Goal: Use online tool/utility: Utilize a website feature to perform a specific function

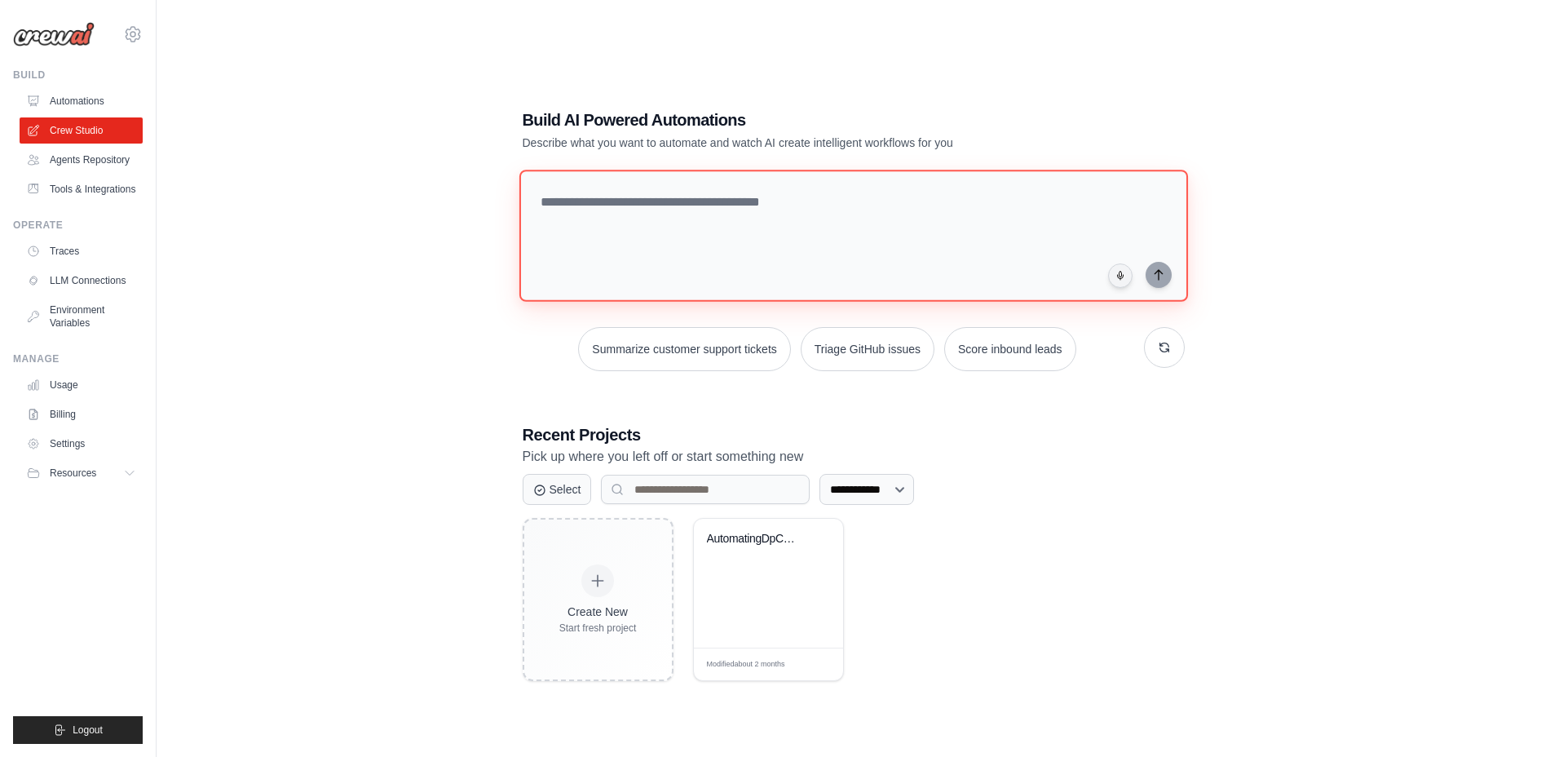
click at [961, 243] on textarea at bounding box center [853, 236] width 669 height 132
paste textarea "**********"
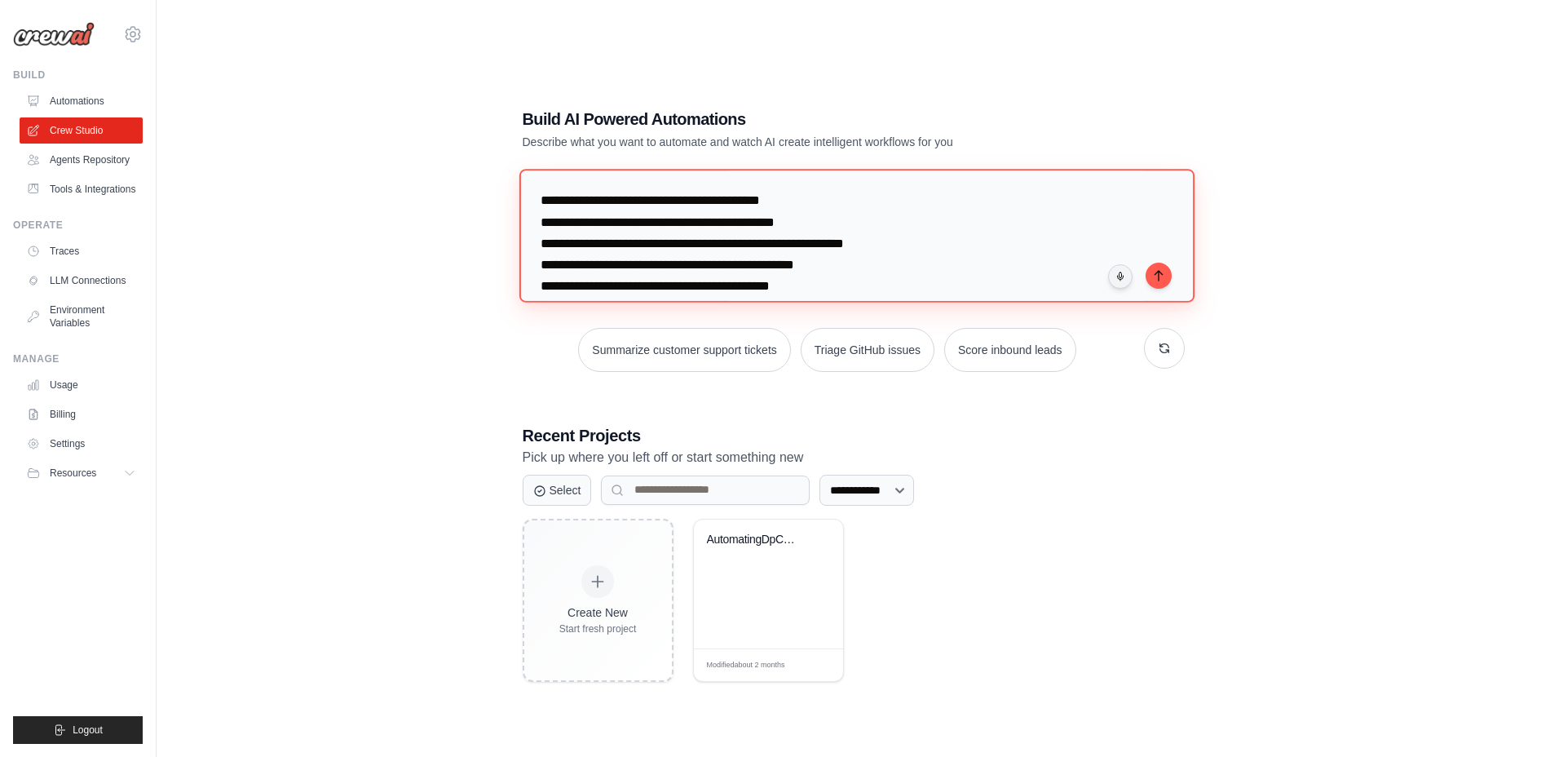
click at [991, 174] on textarea "**********" at bounding box center [856, 235] width 675 height 133
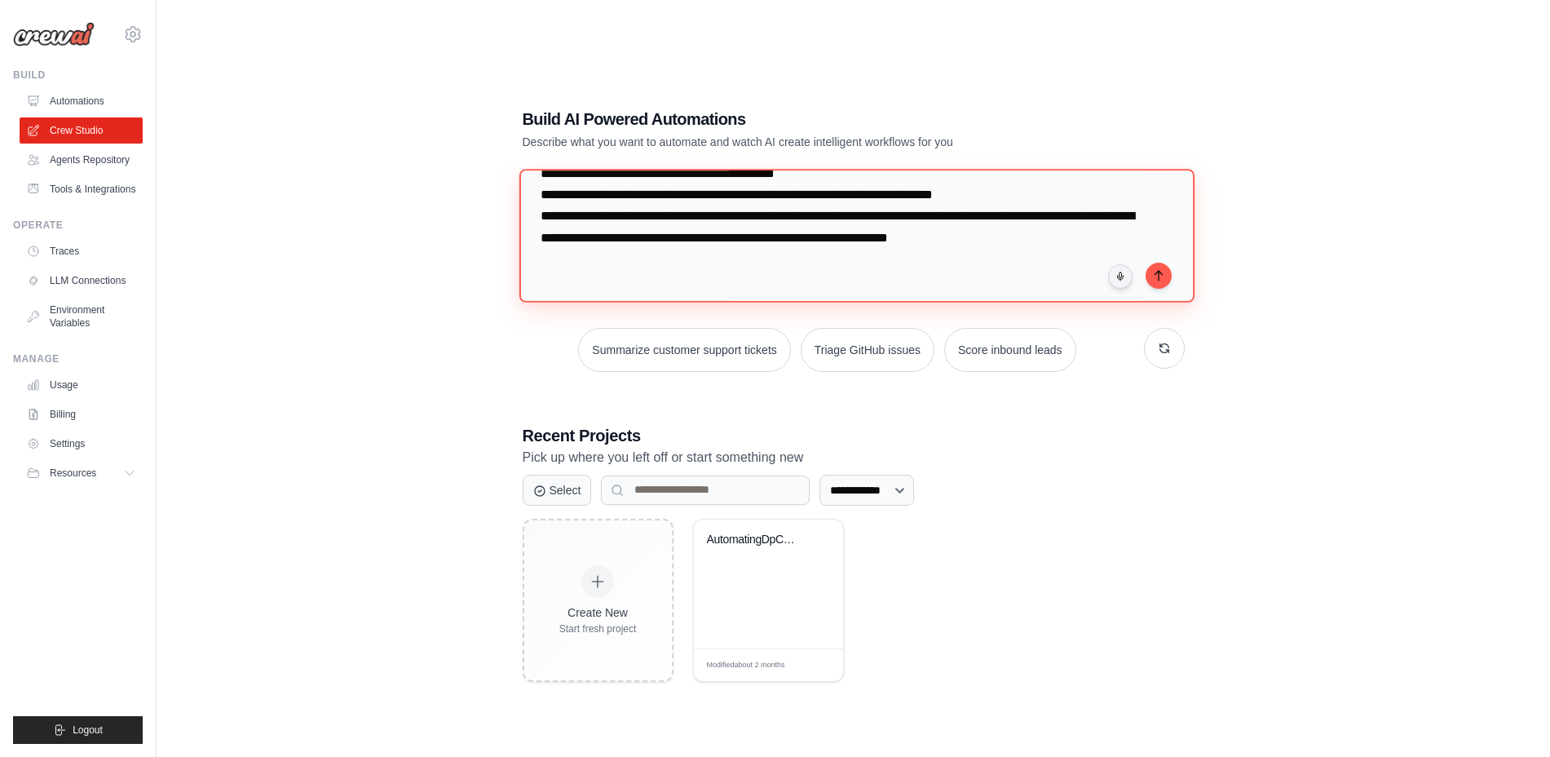
click at [1150, 207] on textarea "**********" at bounding box center [856, 235] width 675 height 133
type textarea "**********"
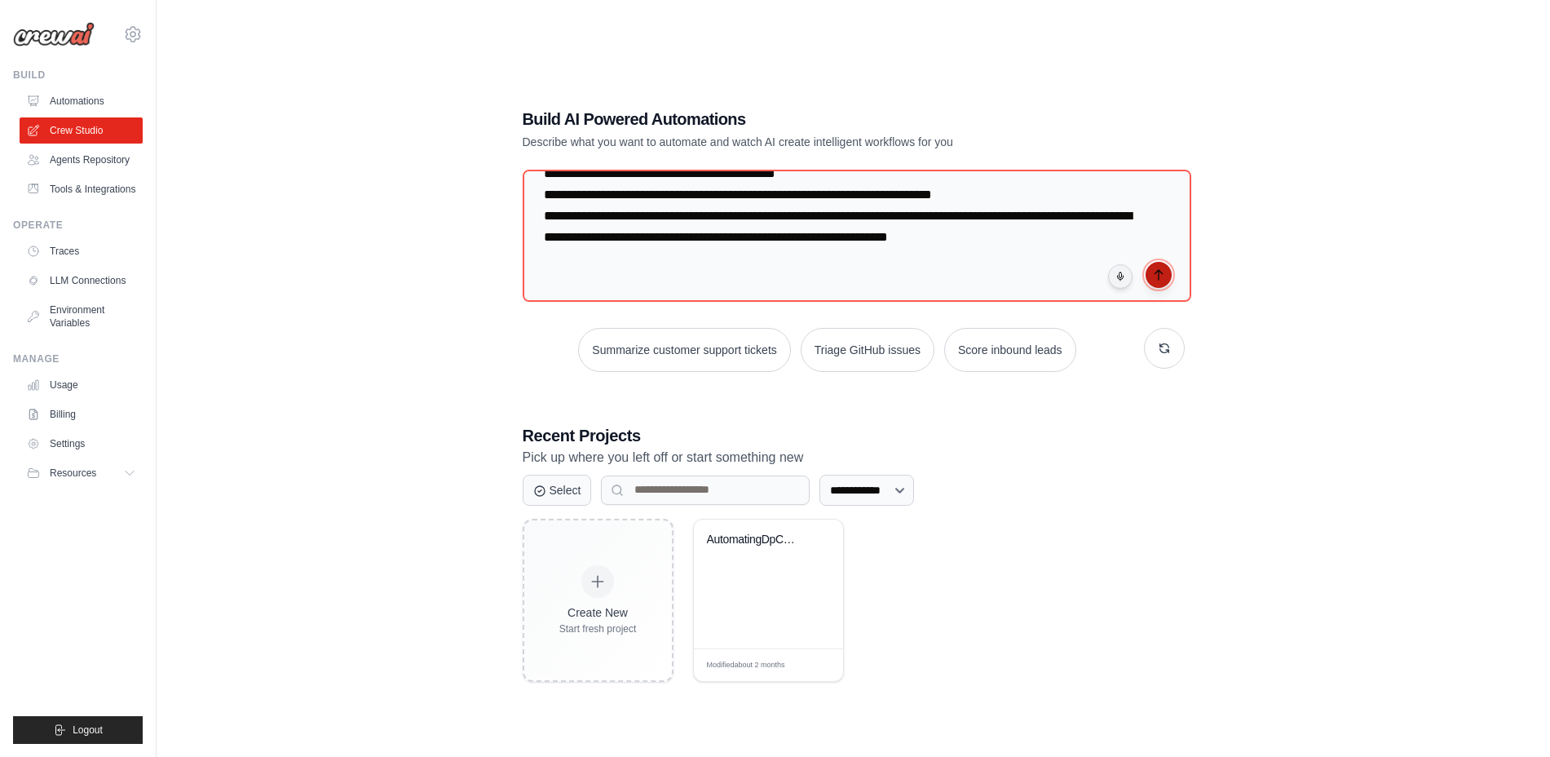
click at [1159, 276] on icon "submit" at bounding box center [1158, 274] width 13 height 13
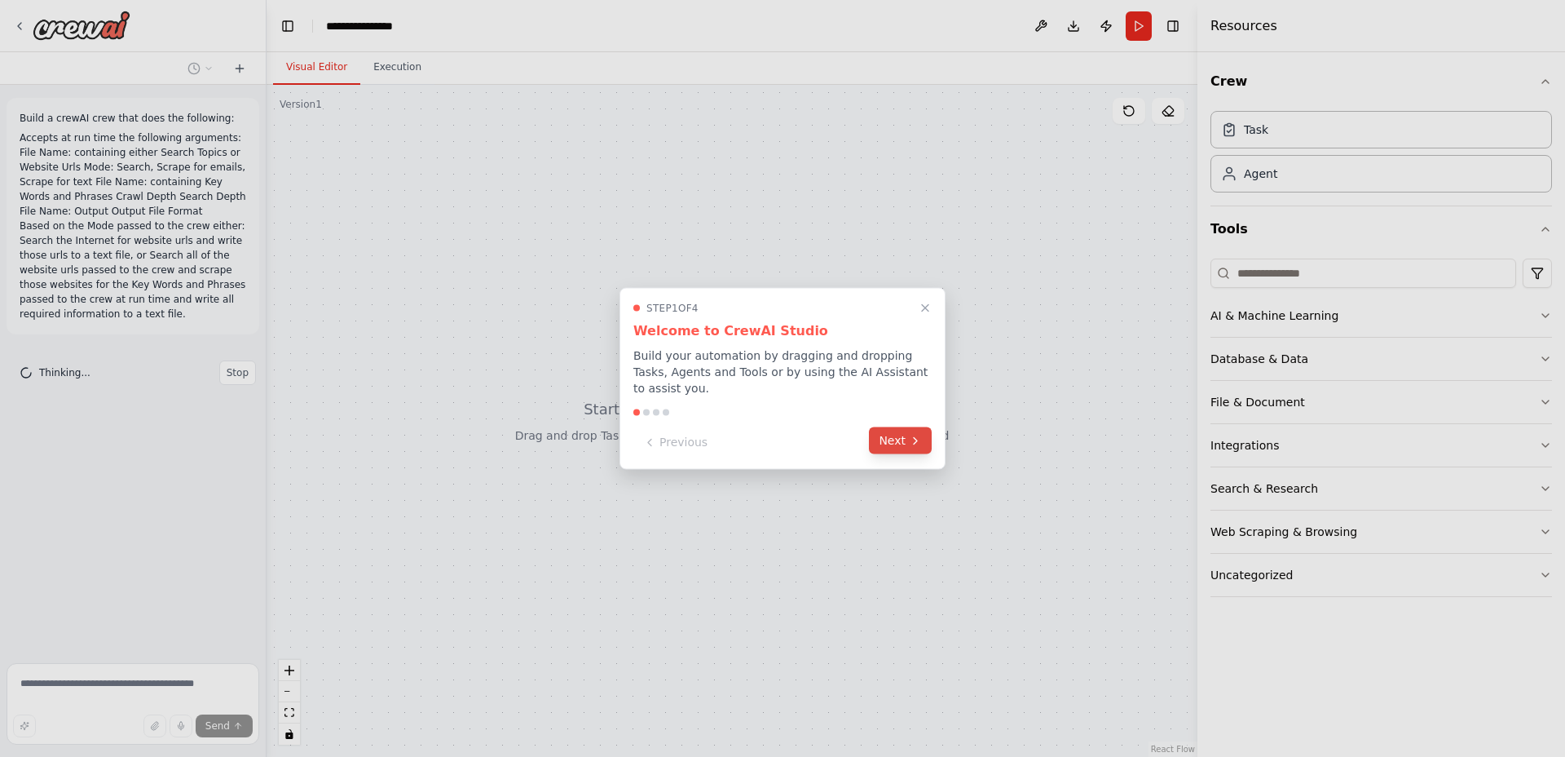
click at [895, 434] on button "Next" at bounding box center [900, 440] width 63 height 27
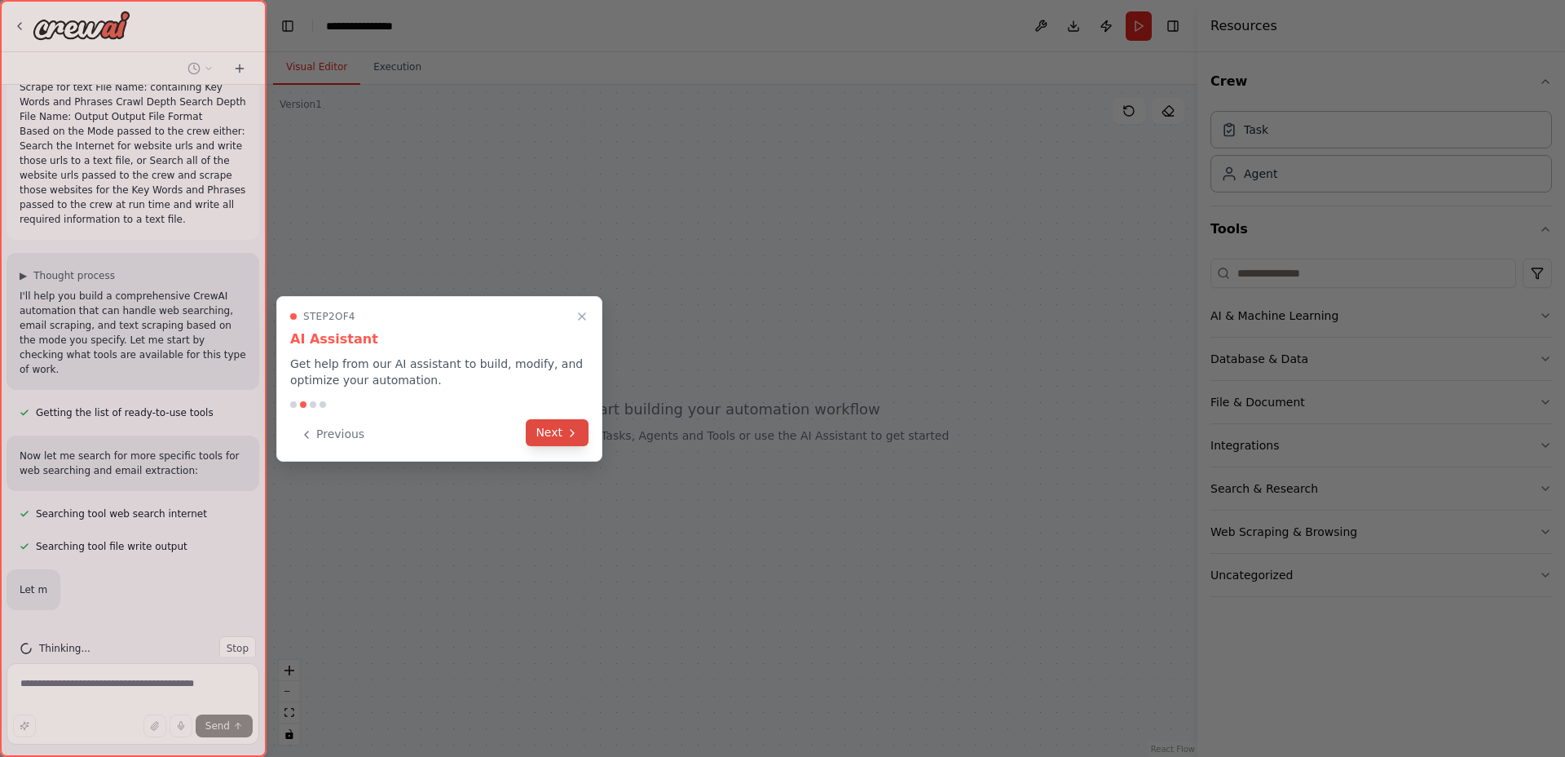
scroll to position [142, 0]
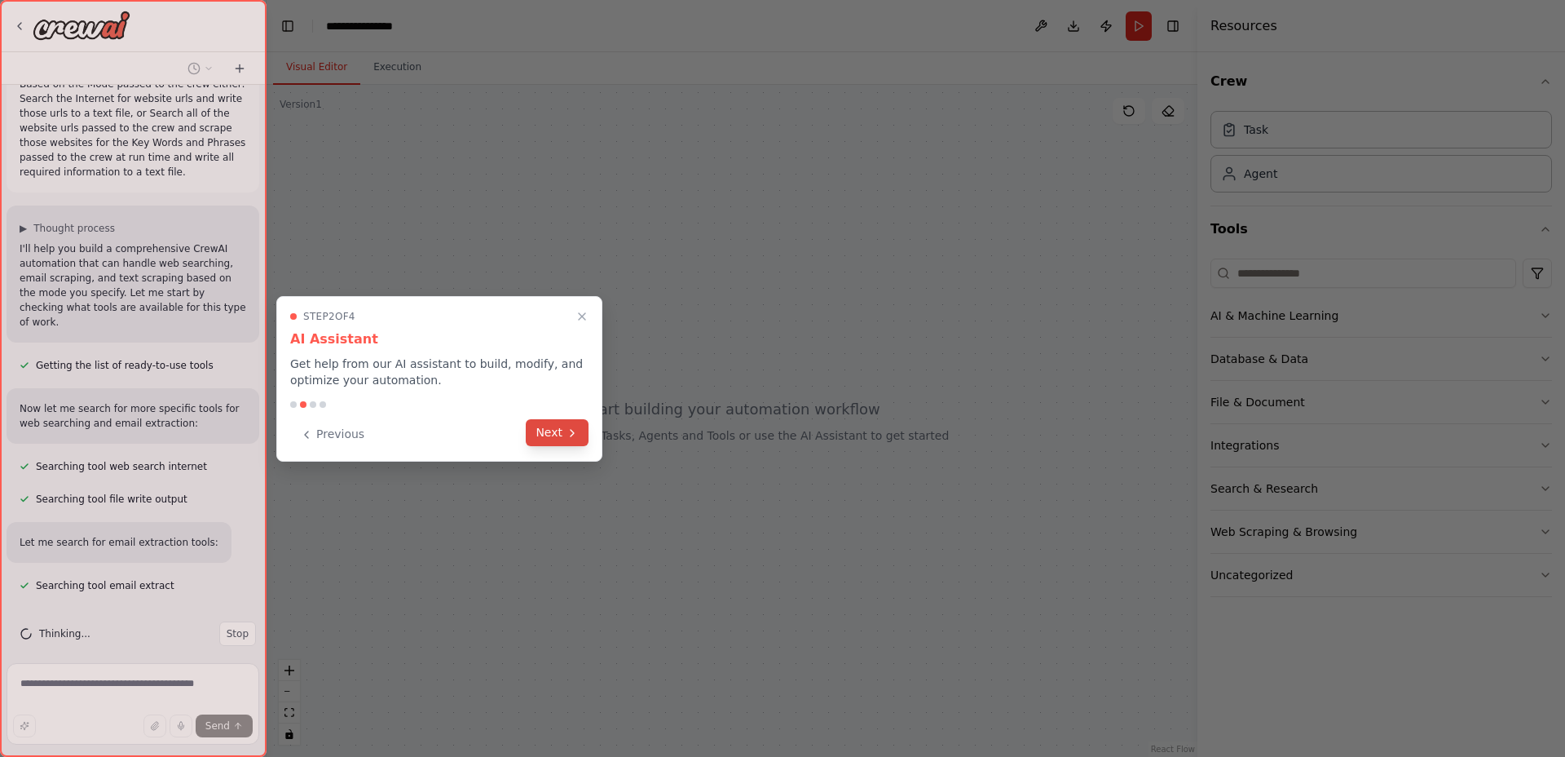
click at [550, 423] on button "Next" at bounding box center [557, 432] width 63 height 27
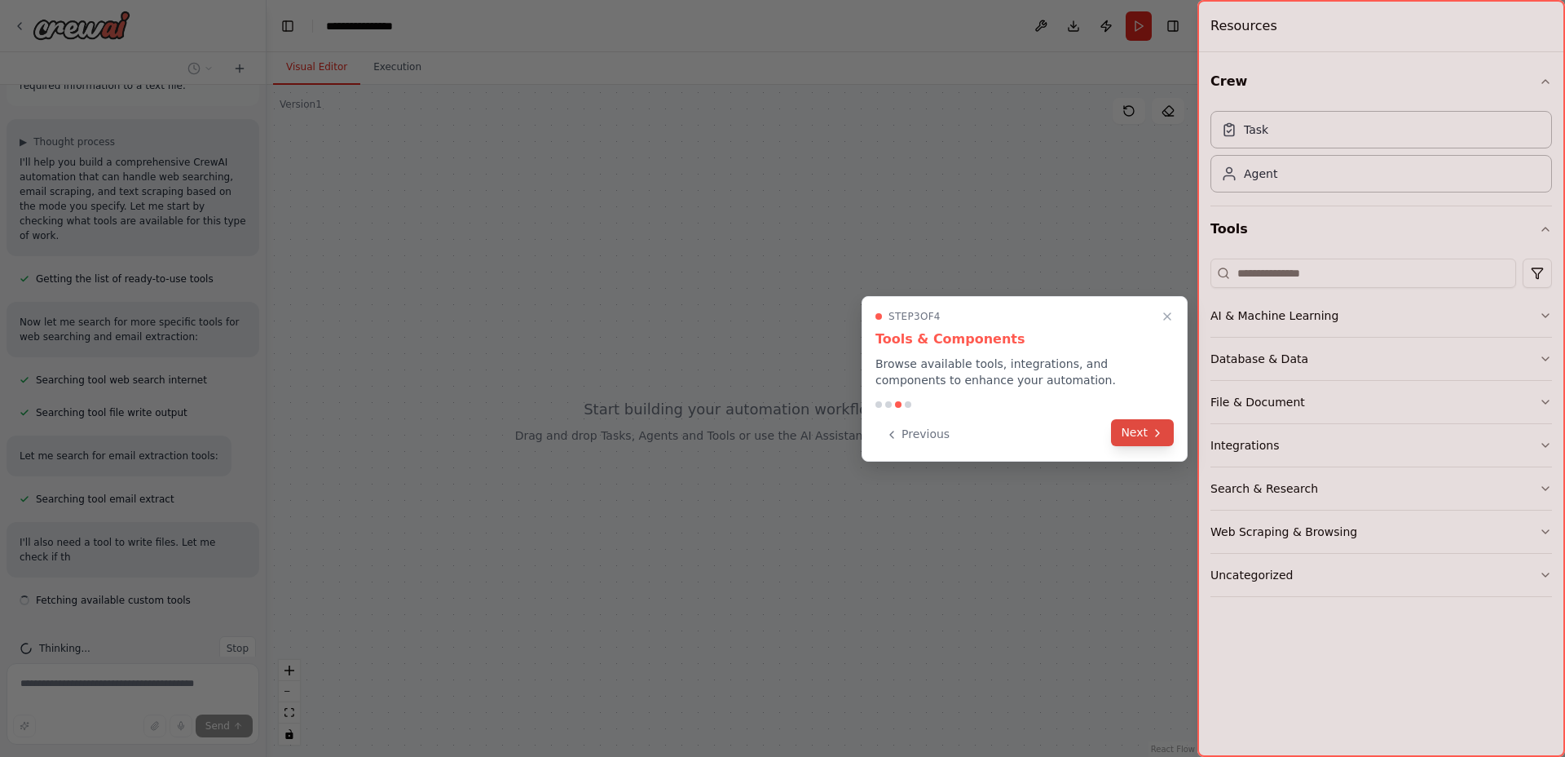
scroll to position [243, 0]
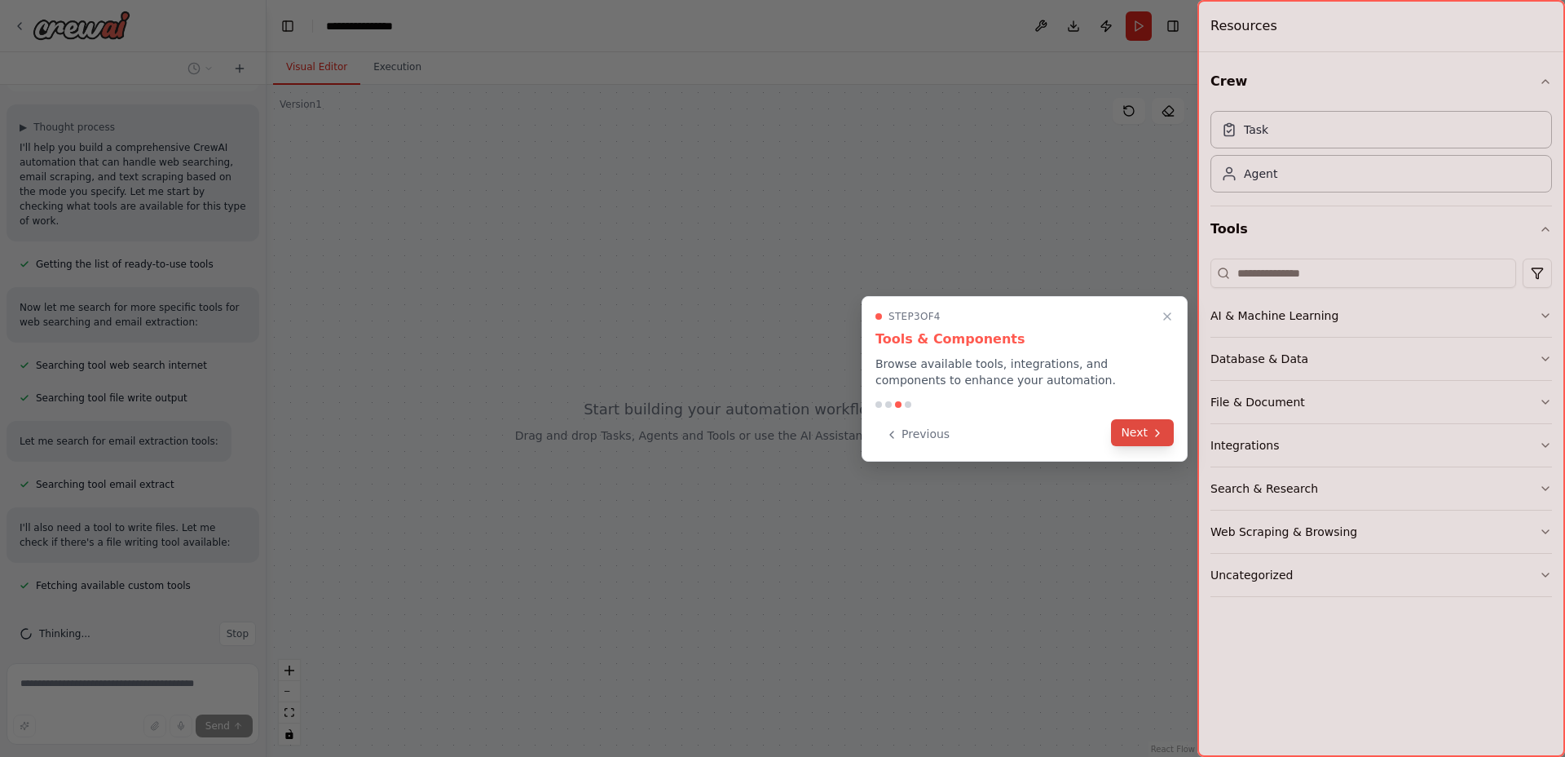
click at [1158, 438] on icon at bounding box center [1157, 432] width 13 height 13
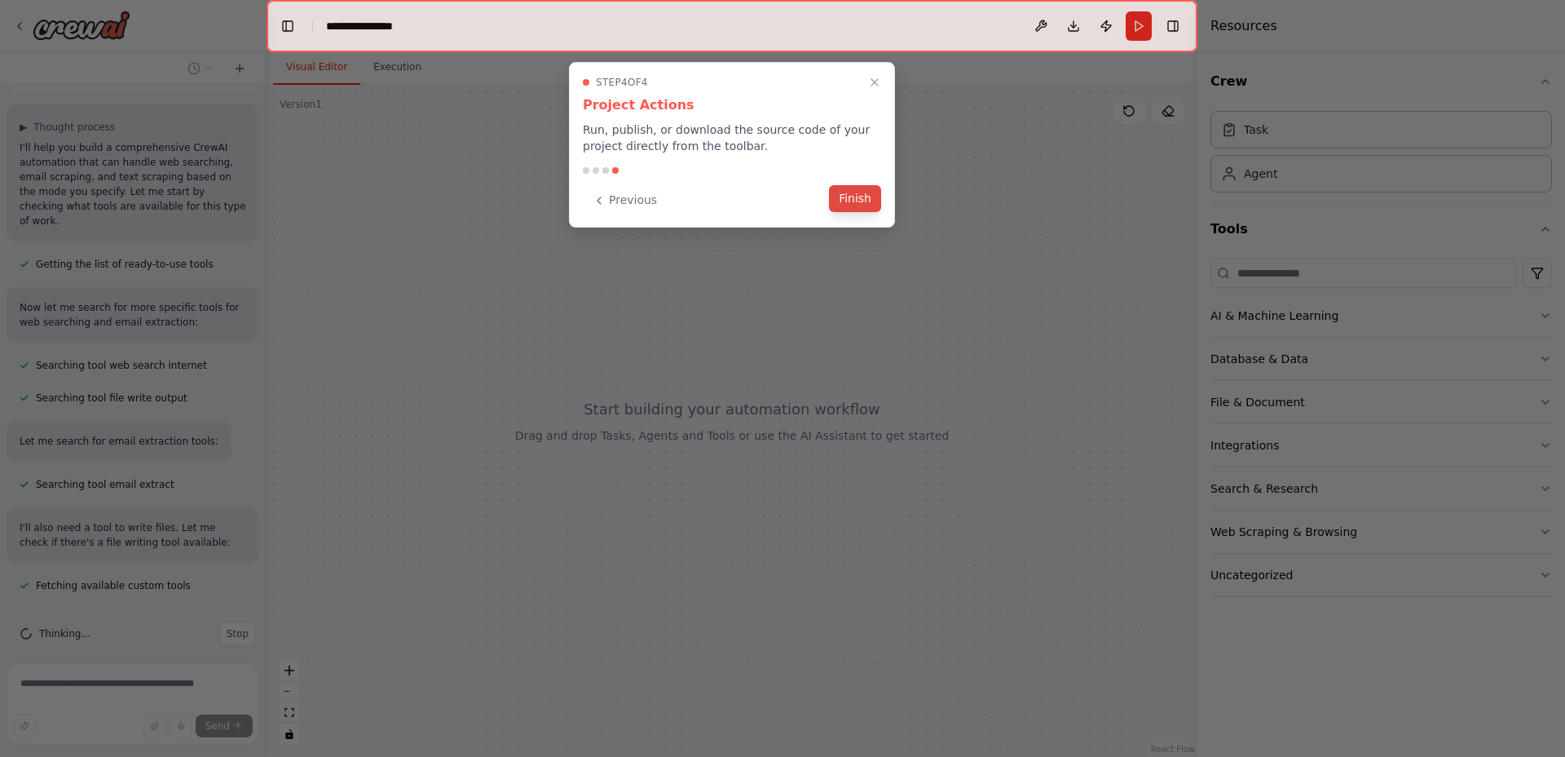
scroll to position [282, 0]
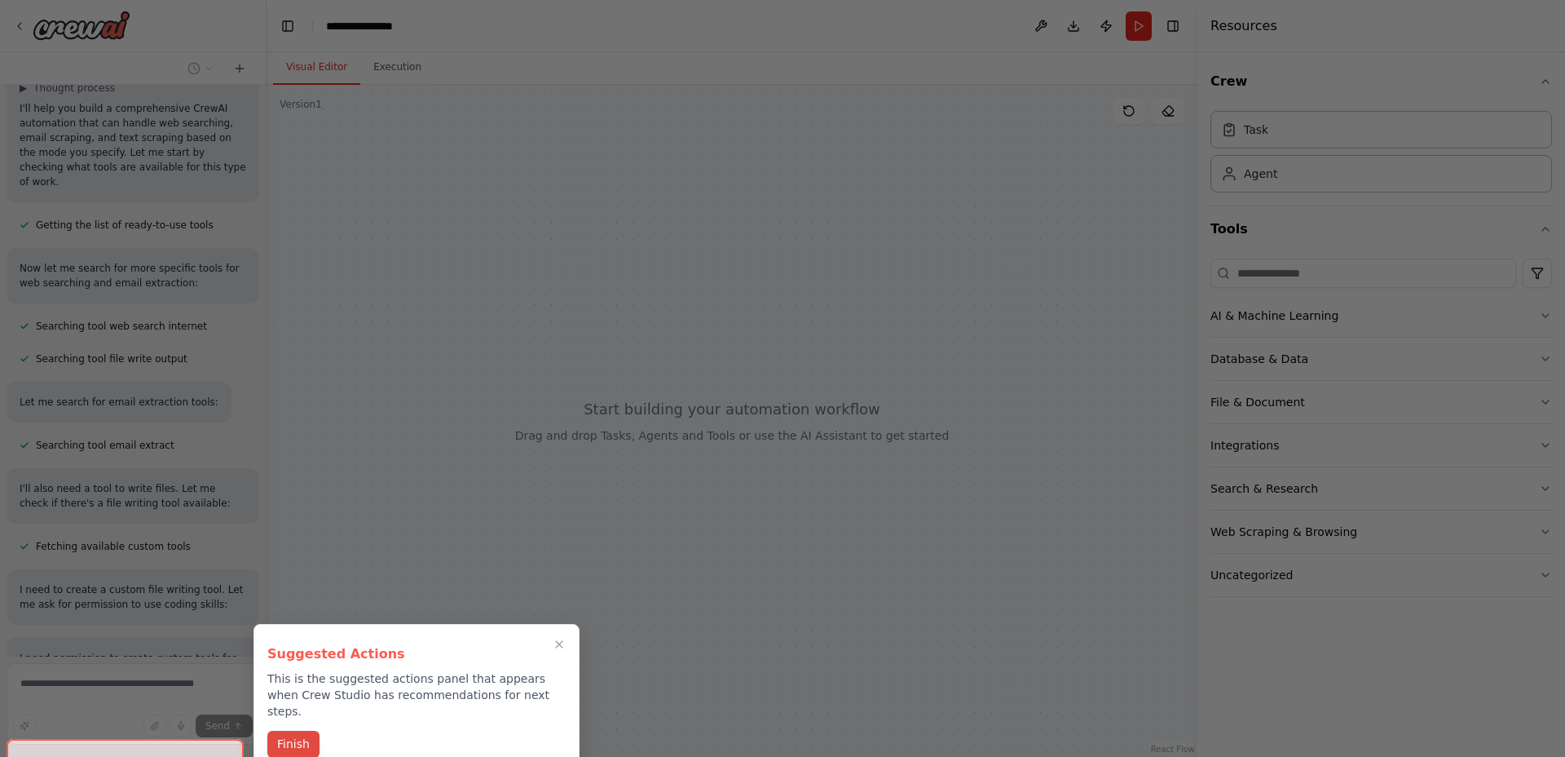
click at [279, 730] on button "Finish" at bounding box center [293, 743] width 52 height 27
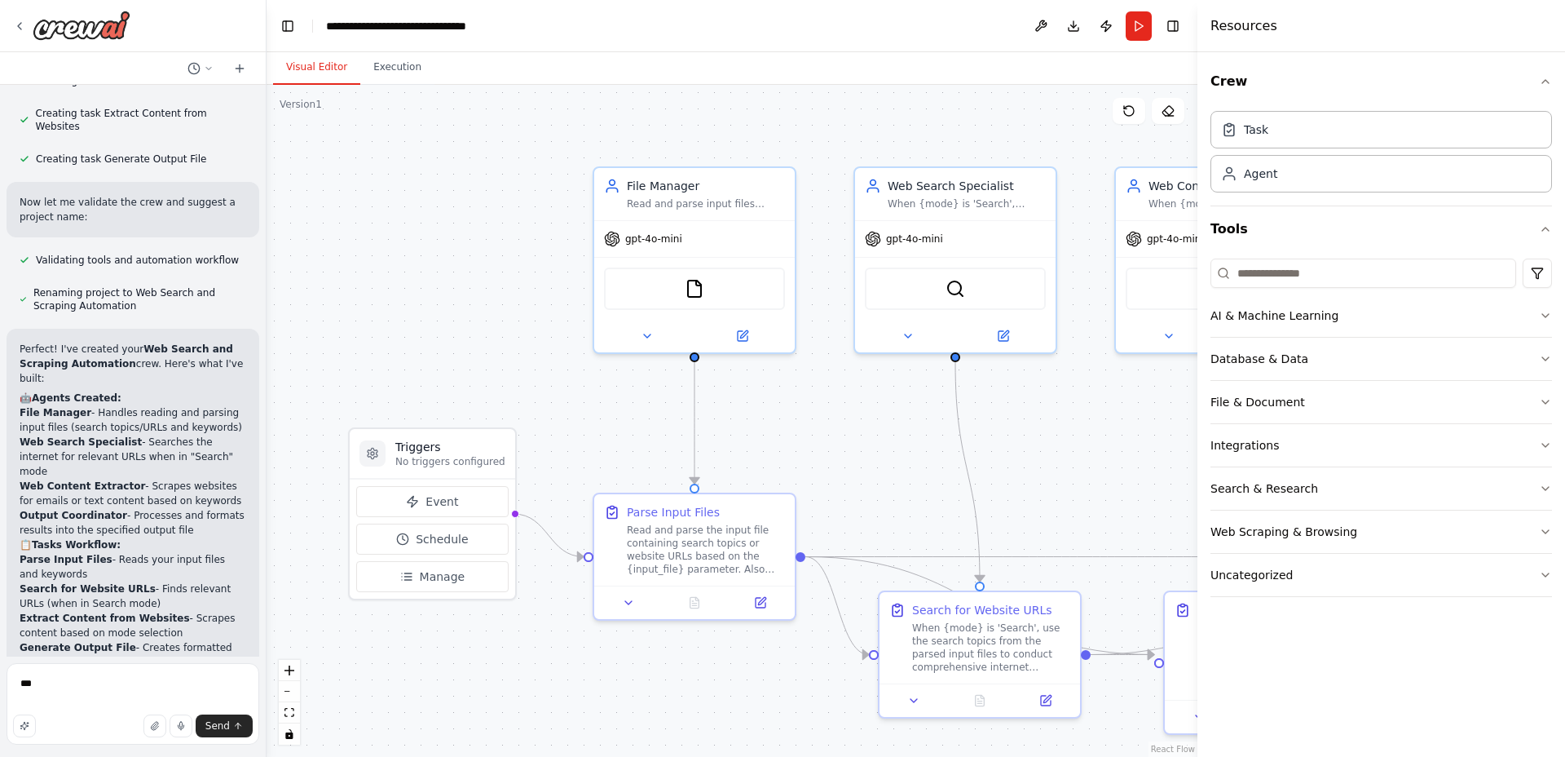
scroll to position [1583, 0]
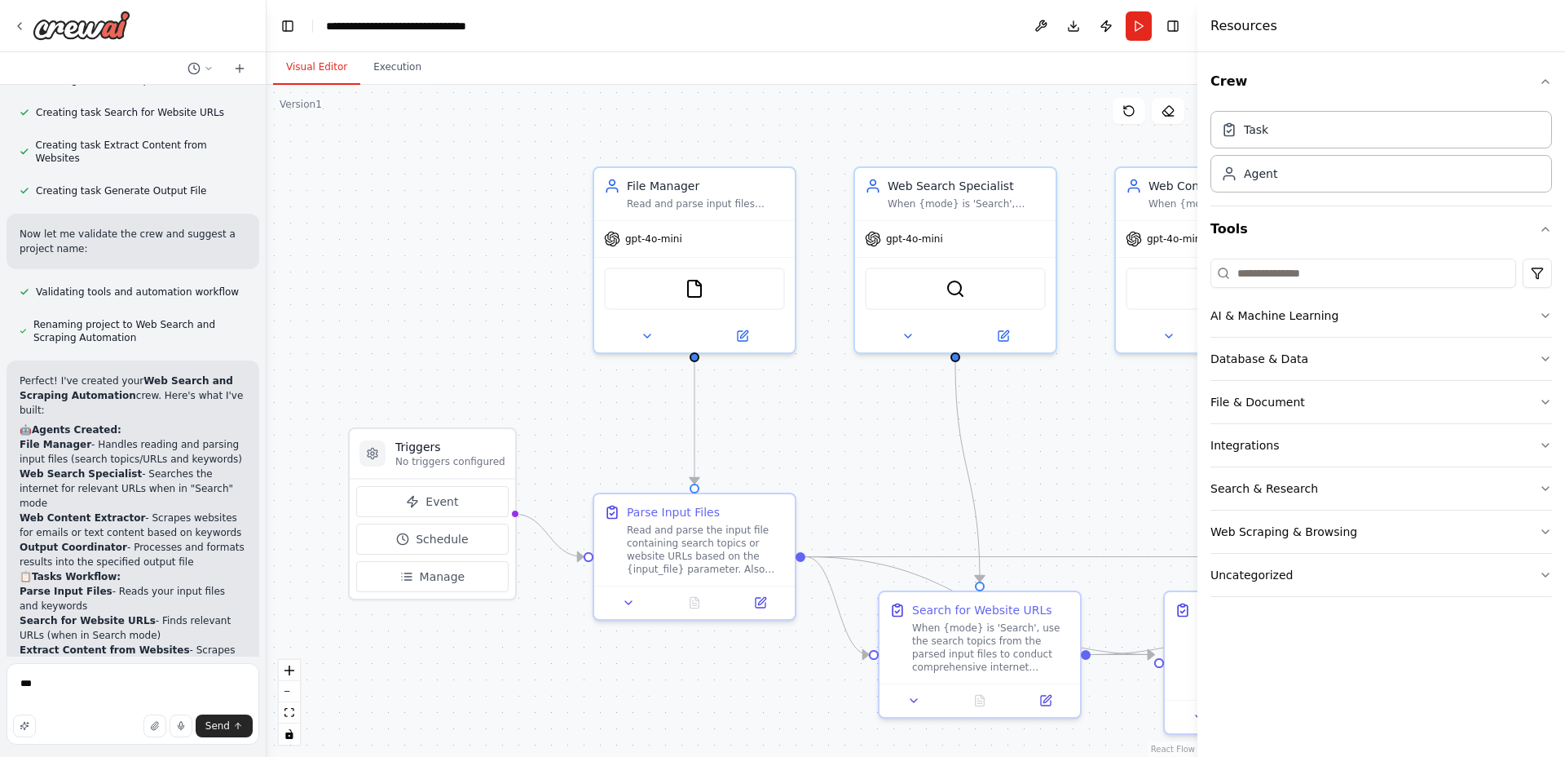
drag, startPoint x: 201, startPoint y: 410, endPoint x: 12, endPoint y: 326, distance: 206.2
click at [12, 360] on div "Perfect! I've created your Web Search and Scraping Automation crew. Here's what…" at bounding box center [133, 745] width 253 height 770
copy div "Perfect! I've created your Web Search and Scraping Automation crew. Here's what…"
click at [99, 701] on textarea "***" at bounding box center [133, 704] width 253 height 82
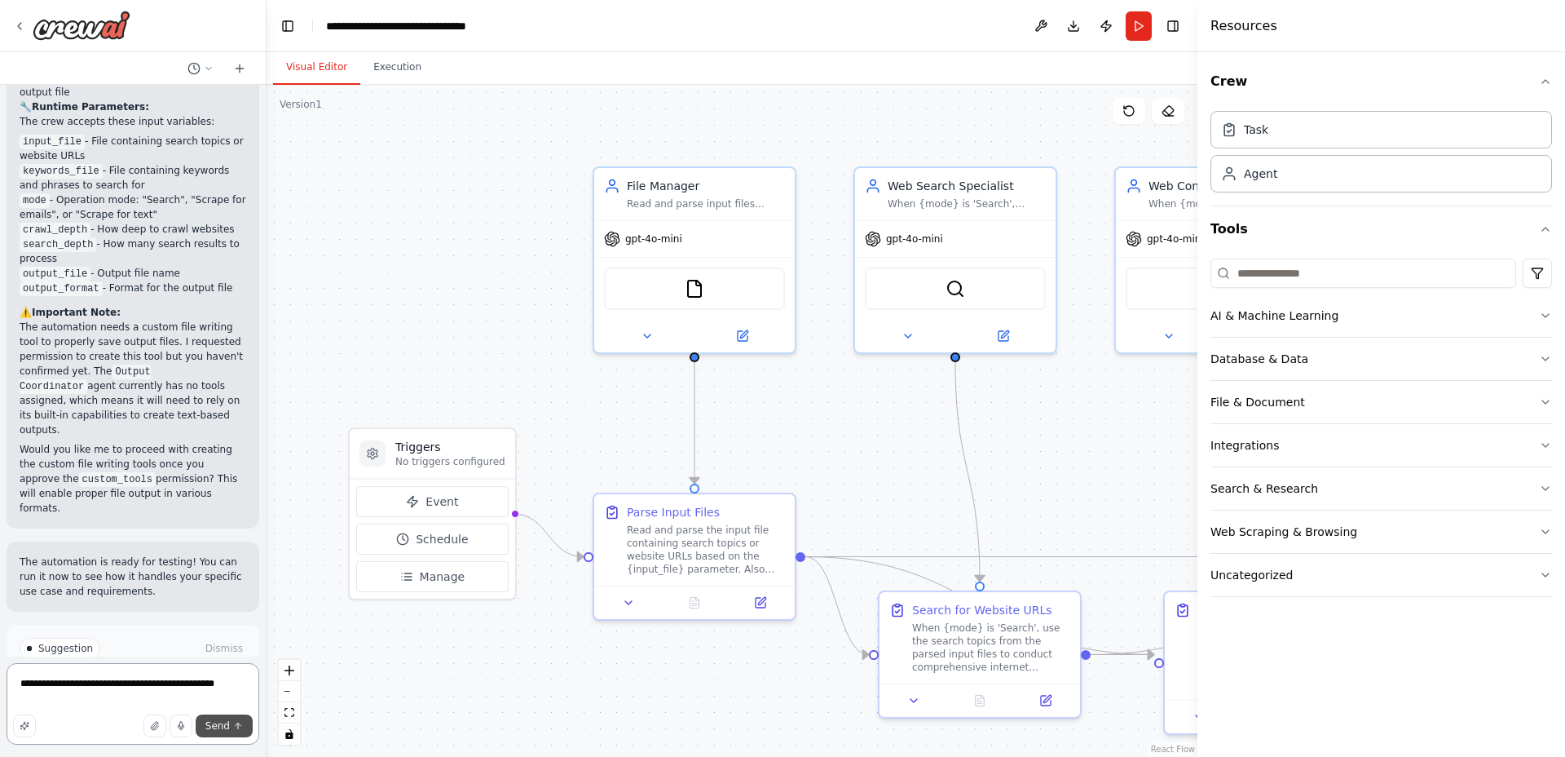
type textarea "**********"
click at [205, 718] on button "Send" at bounding box center [224, 725] width 57 height 23
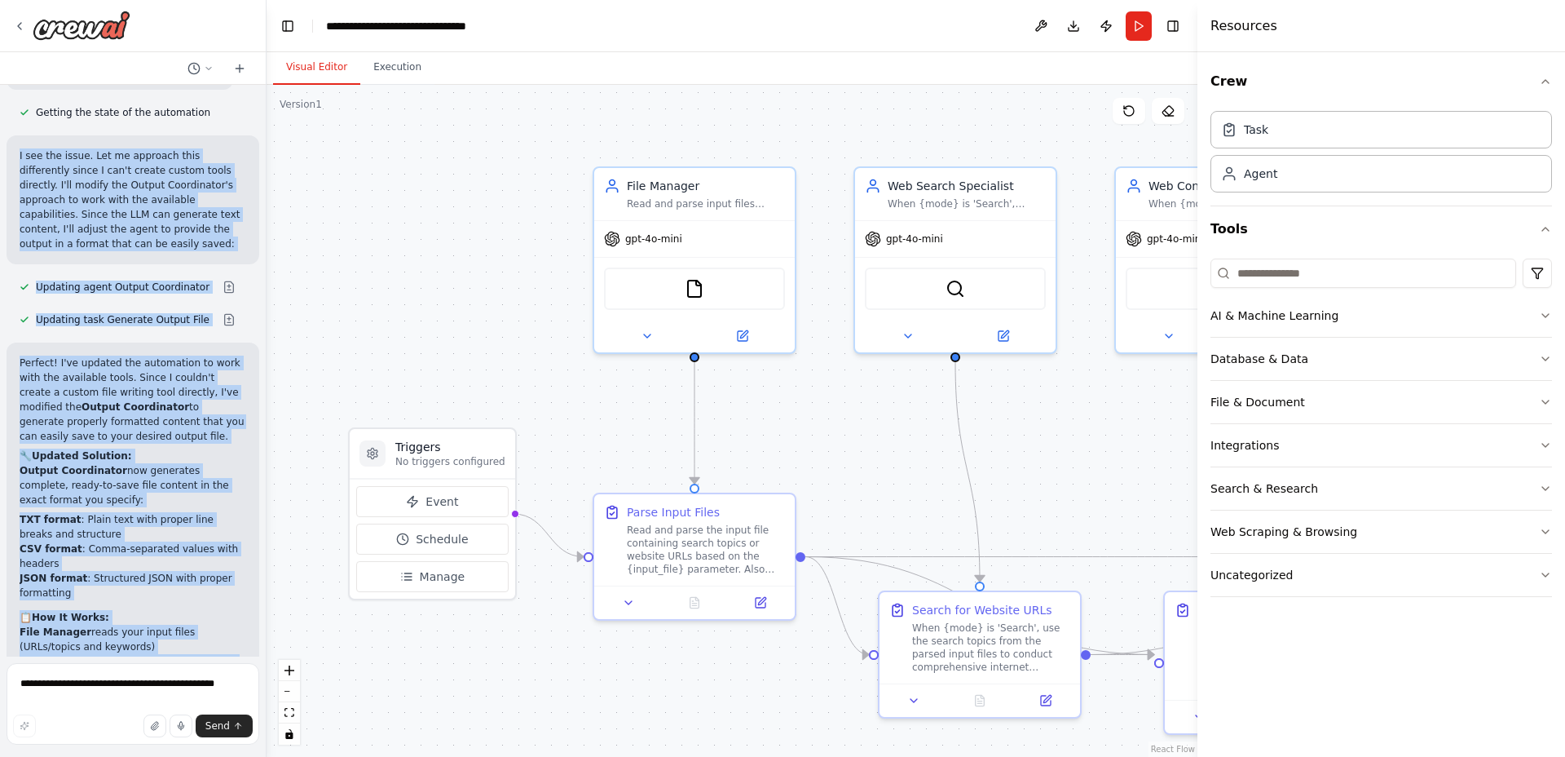
scroll to position [3172, 0]
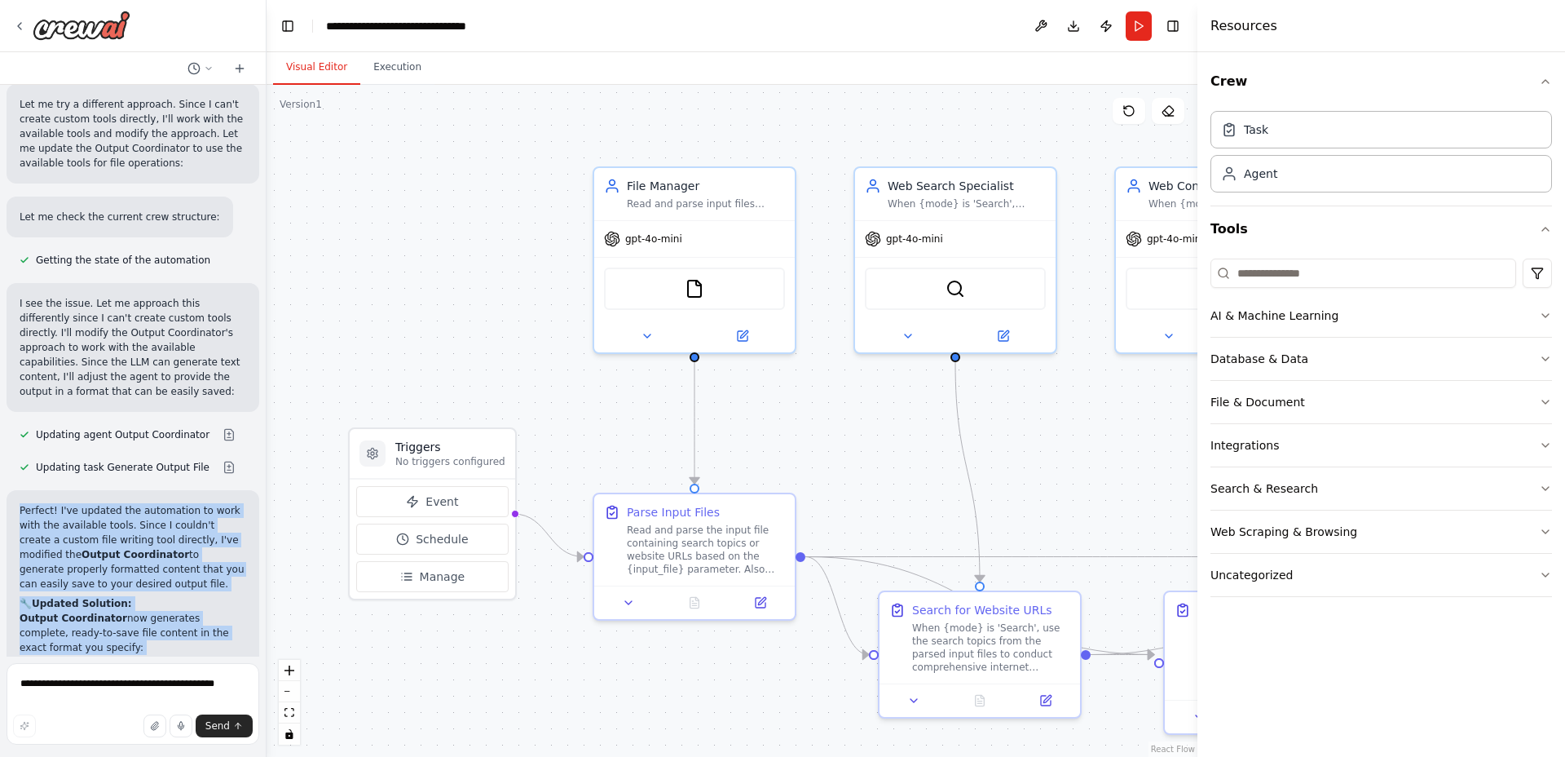
drag, startPoint x: 232, startPoint y: 573, endPoint x: 11, endPoint y: 401, distance: 280.7
copy div "Perfect! I've updated the automation to work with the available tools. Since I …"
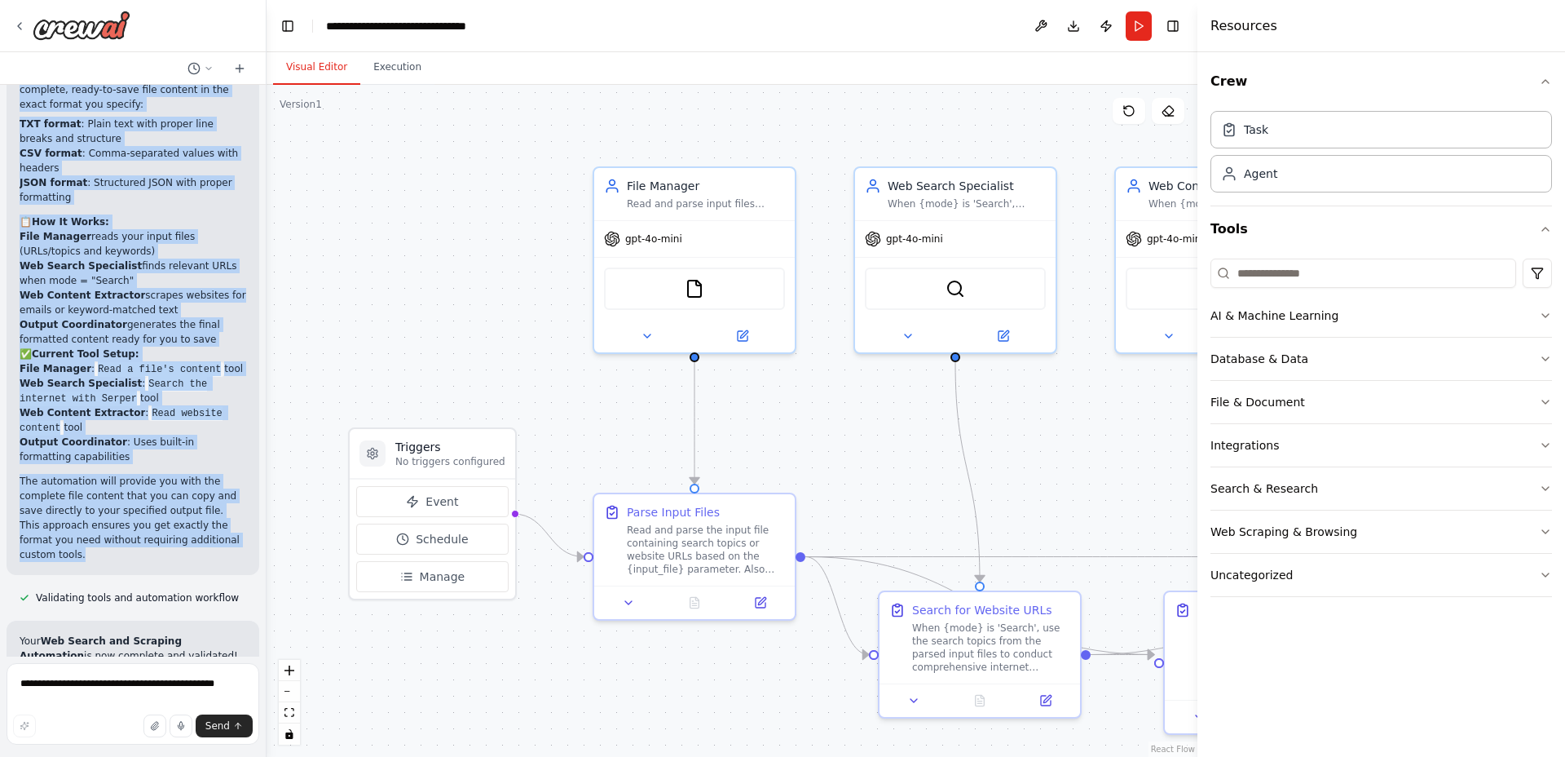
scroll to position [3858, 0]
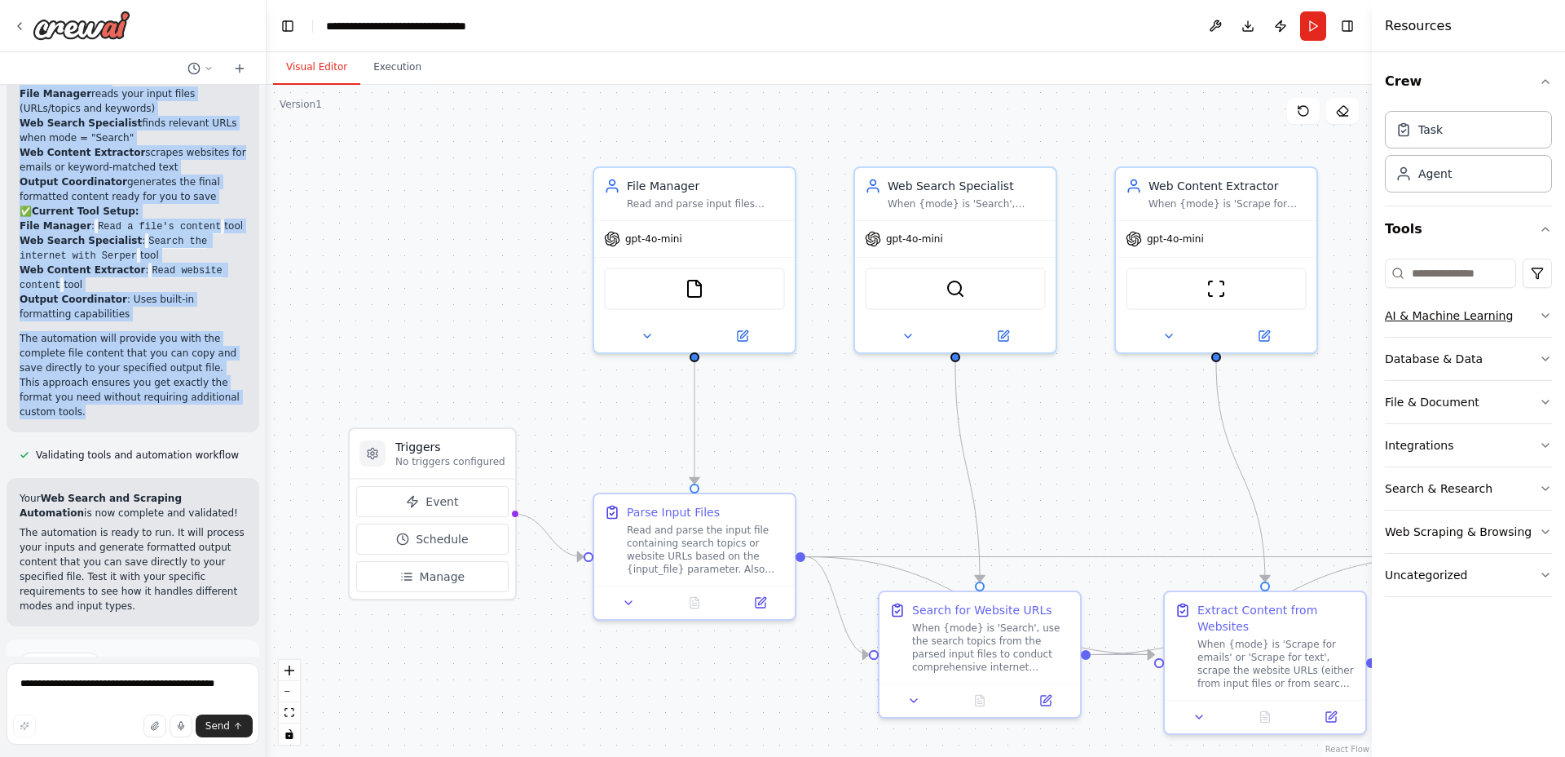
drag, startPoint x: 1202, startPoint y: 311, endPoint x: 1484, endPoint y: 311, distance: 282.1
click at [1484, 311] on div "Resources Crew Task Agent Tools AI & Machine Learning Database & Data File & Do…" at bounding box center [1468, 378] width 193 height 757
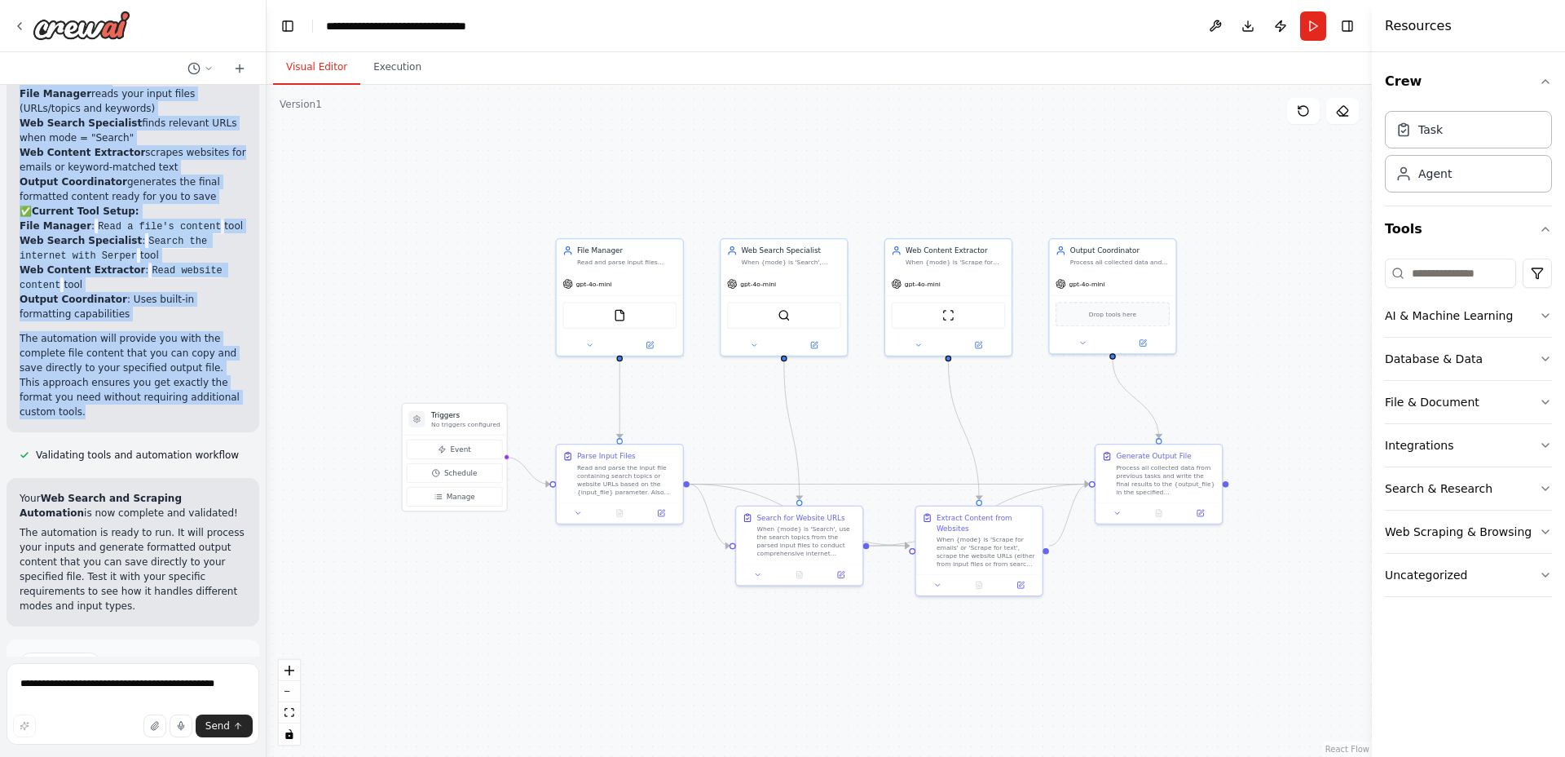
click at [206, 292] on li "Output Coordinator : Uses built-in formatting capabilities" at bounding box center [133, 306] width 227 height 29
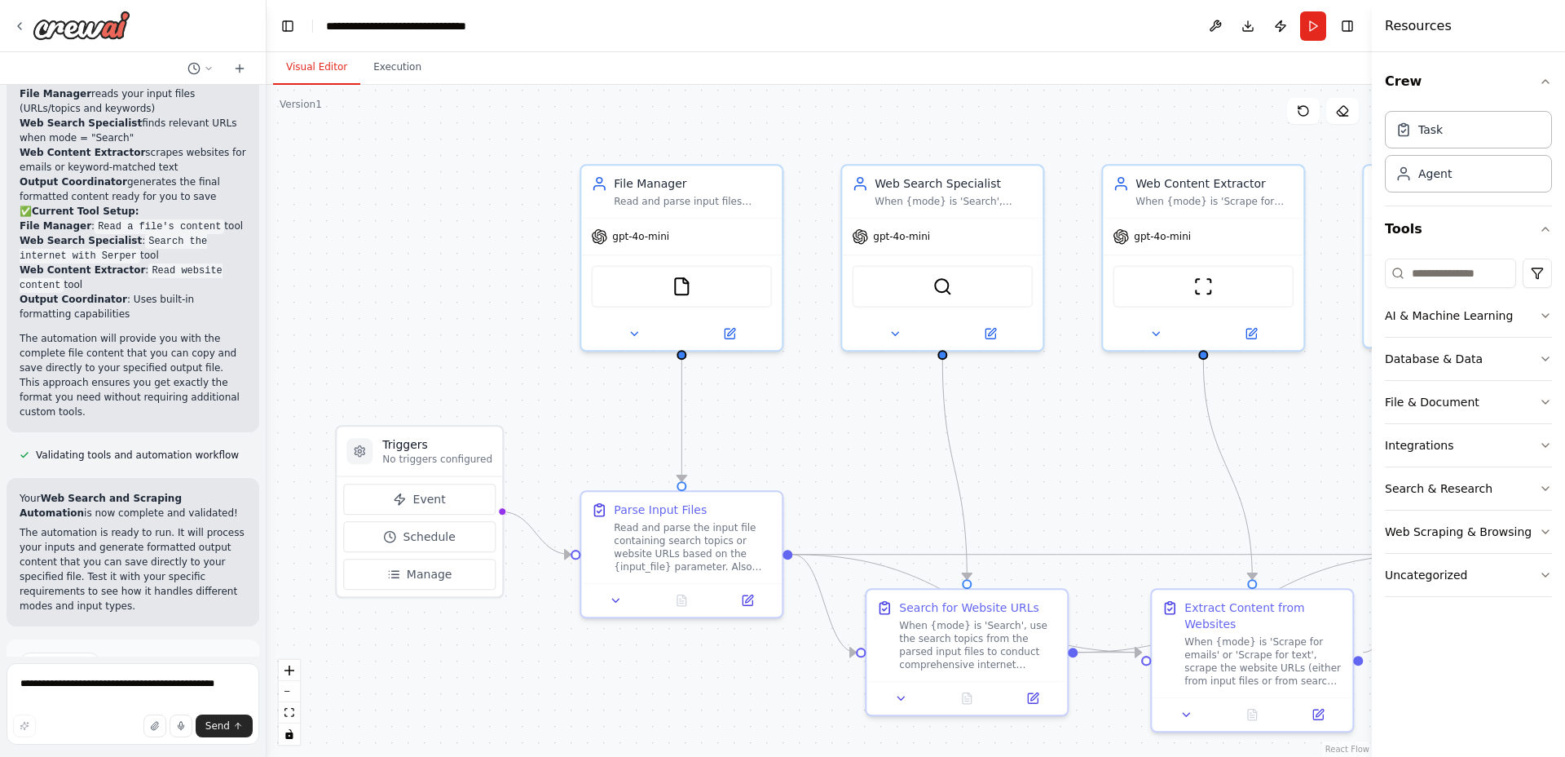
drag, startPoint x: 395, startPoint y: 349, endPoint x: 327, endPoint y: 340, distance: 69.1
click at [327, 340] on div ".deletable-edge-delete-btn { width: 20px; height: 20px; border: 0px solid #ffff…" at bounding box center [820, 421] width 1106 height 672
click at [1489, 175] on div "Agent" at bounding box center [1468, 173] width 167 height 38
click at [1493, 131] on div "Task" at bounding box center [1468, 129] width 167 height 38
click at [1543, 78] on icon "button" at bounding box center [1545, 81] width 13 height 13
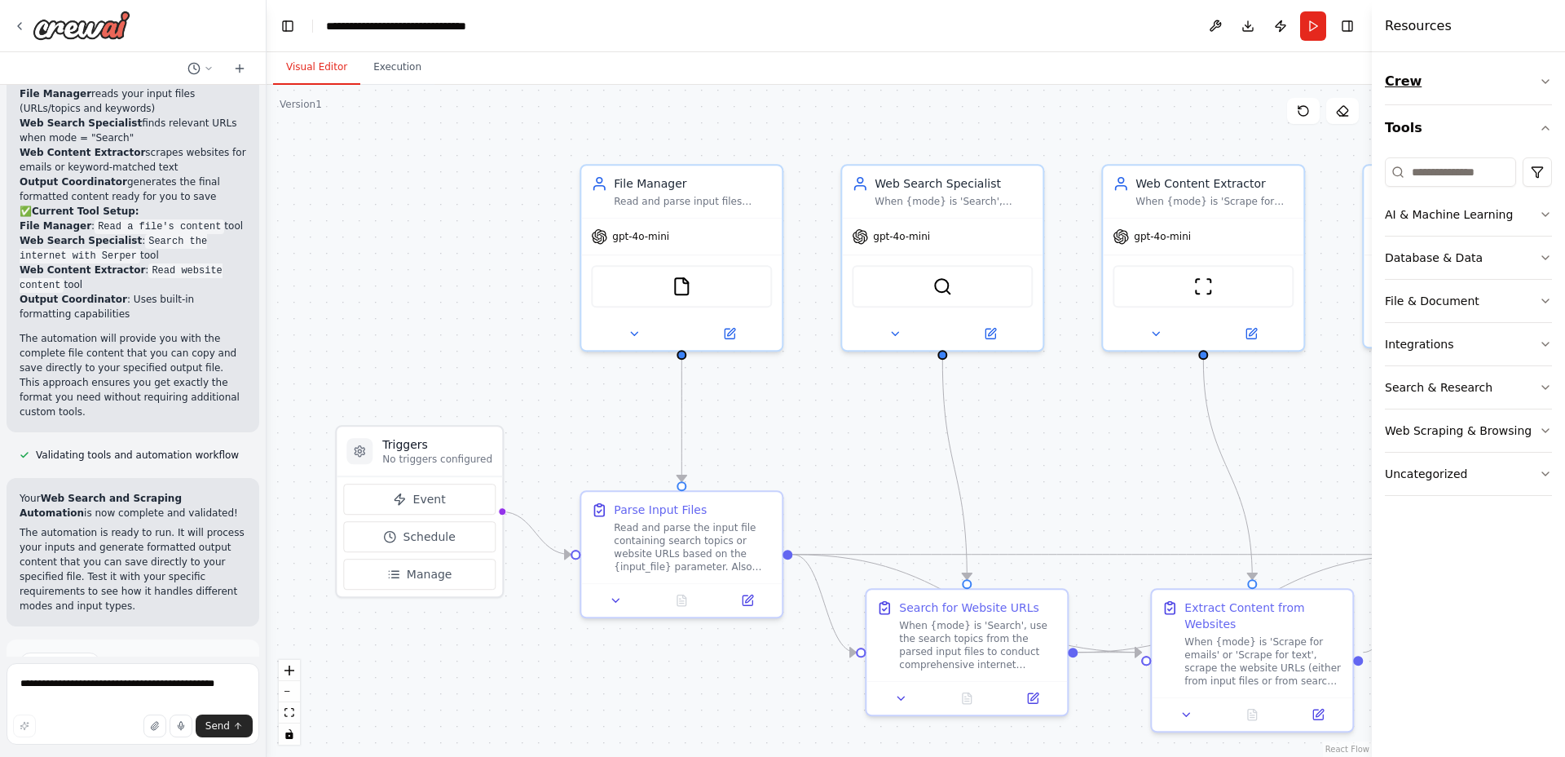
click at [1543, 78] on icon "button" at bounding box center [1545, 81] width 13 height 13
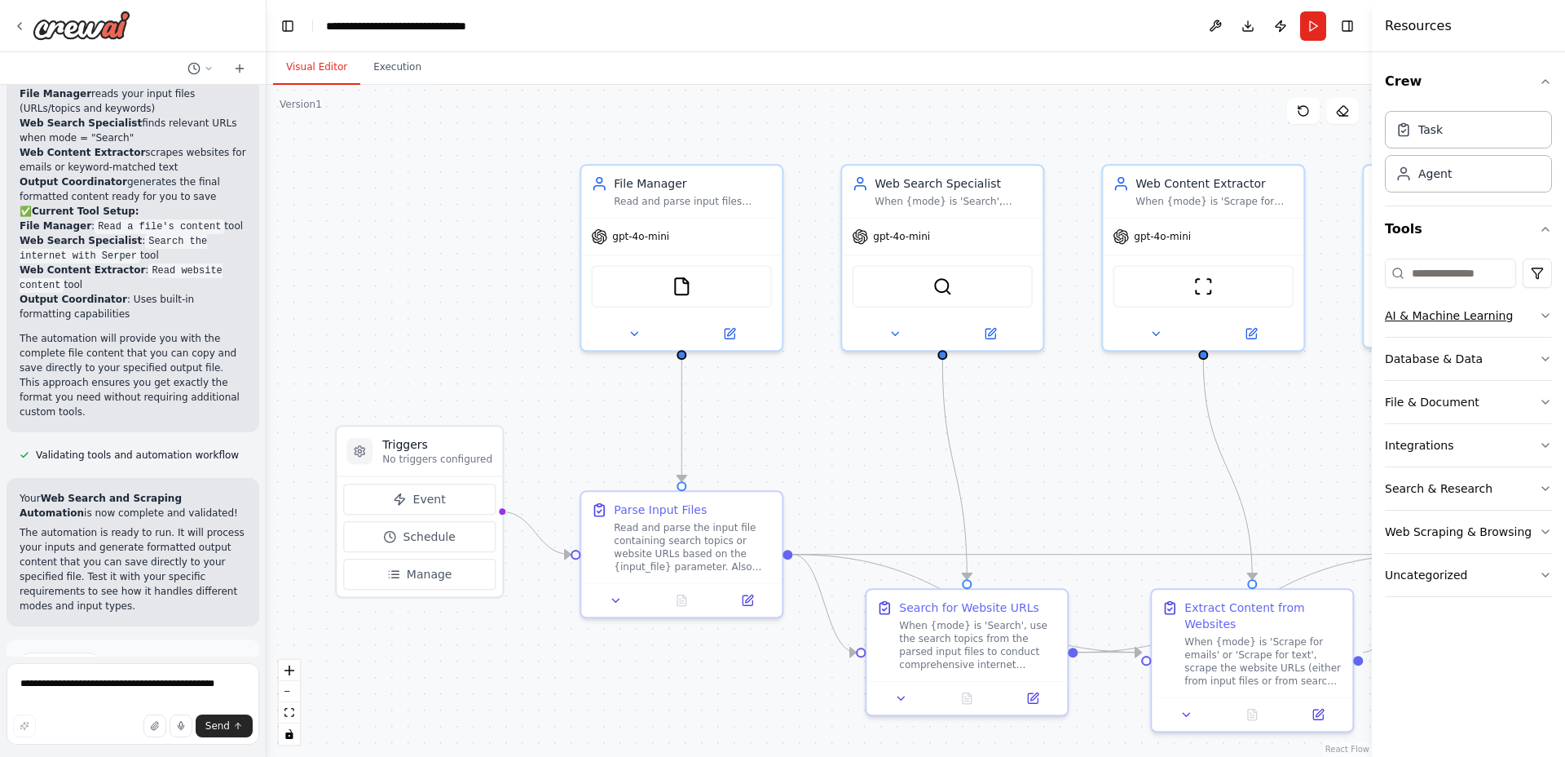
click at [1551, 311] on icon "button" at bounding box center [1545, 315] width 13 height 13
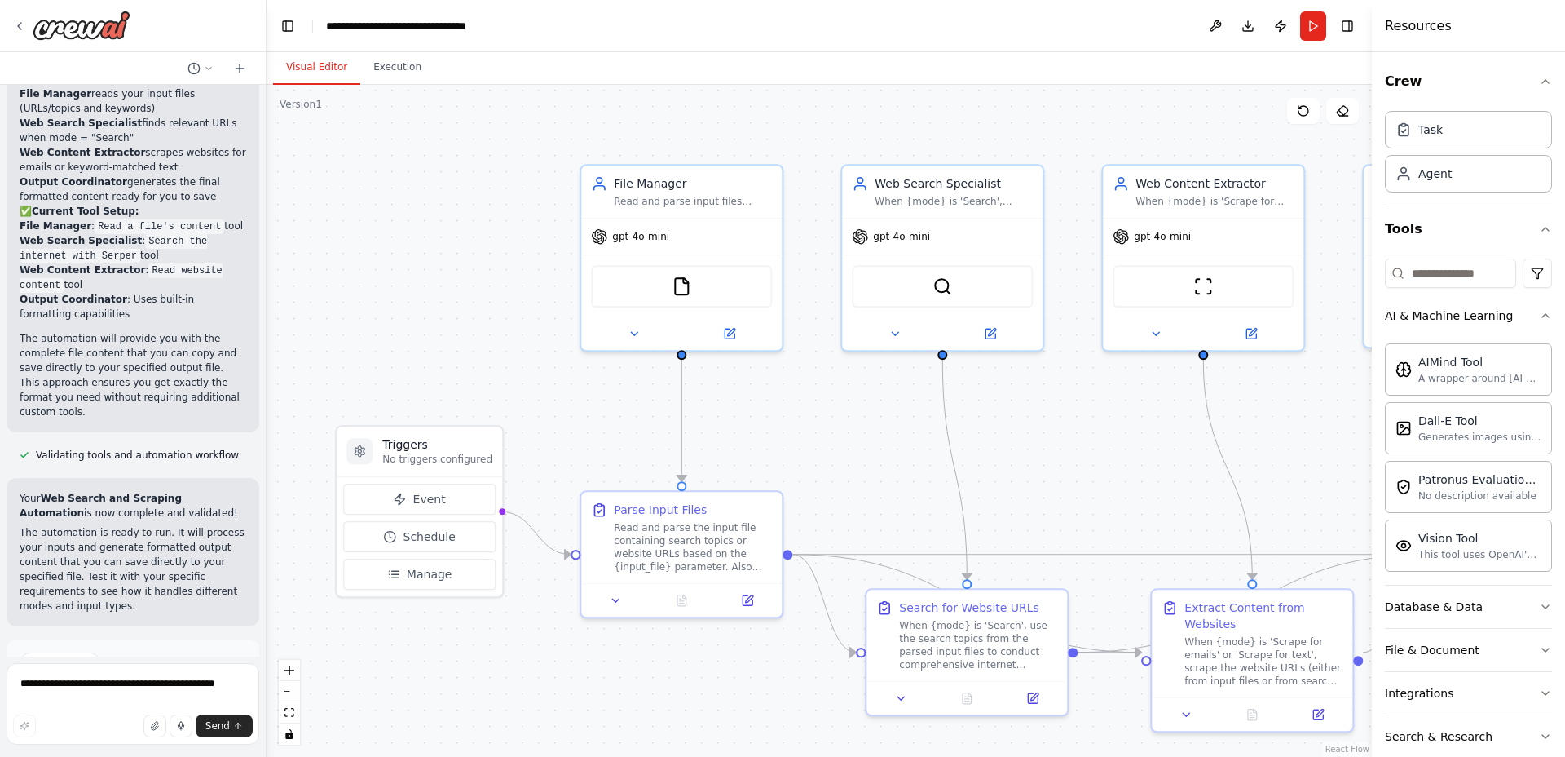
click at [1539, 311] on icon "button" at bounding box center [1545, 315] width 13 height 13
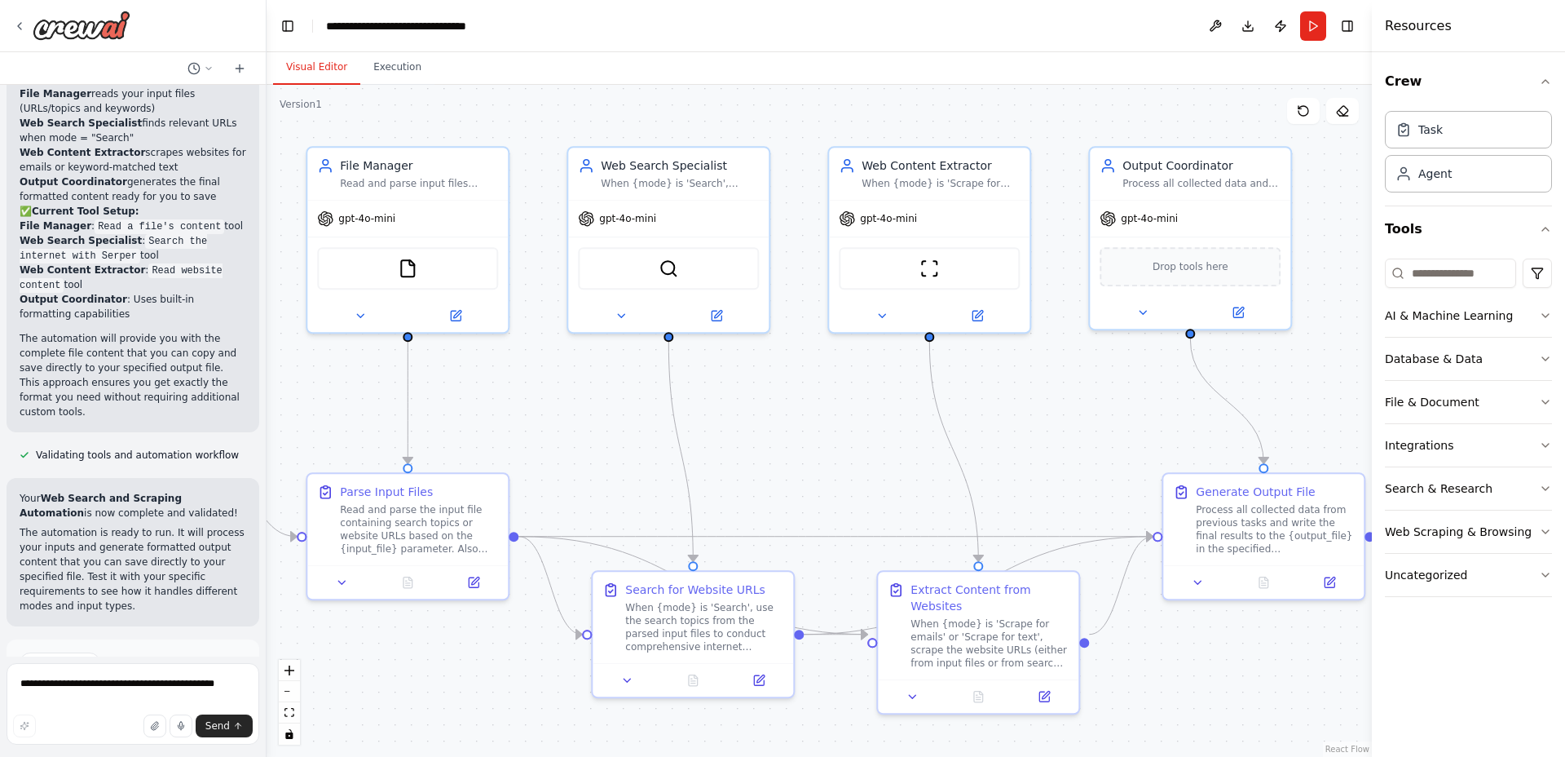
drag, startPoint x: 1194, startPoint y: 521, endPoint x: 921, endPoint y: 503, distance: 273.7
click at [921, 503] on div ".deletable-edge-delete-btn { width: 20px; height: 20px; border: 0px solid #ffff…" at bounding box center [820, 421] width 1106 height 672
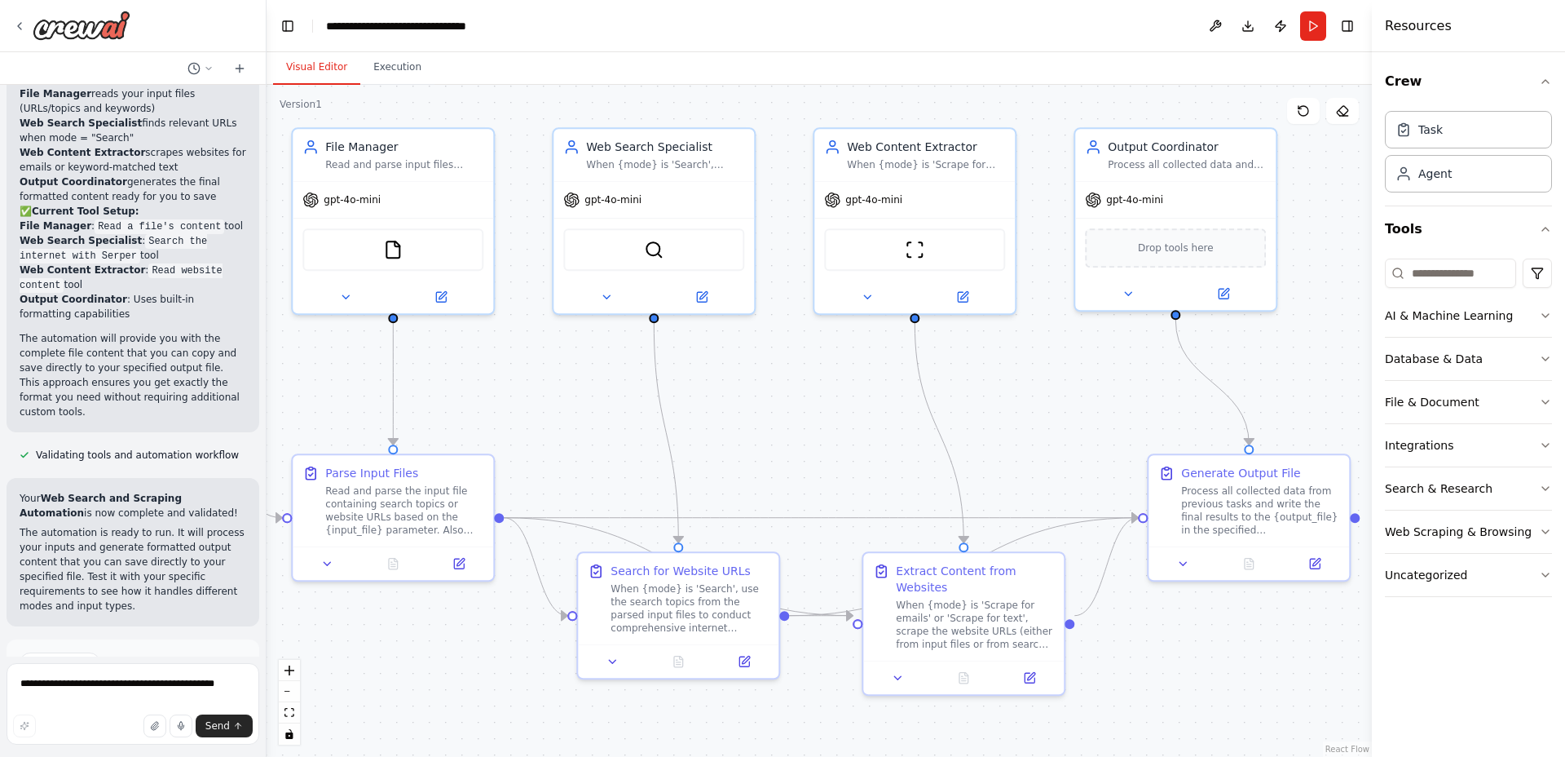
drag, startPoint x: 809, startPoint y: 437, endPoint x: 784, endPoint y: 408, distance: 38.2
click at [784, 408] on div ".deletable-edge-delete-btn { width: 20px; height: 20px; border: 0px solid #ffff…" at bounding box center [820, 421] width 1106 height 672
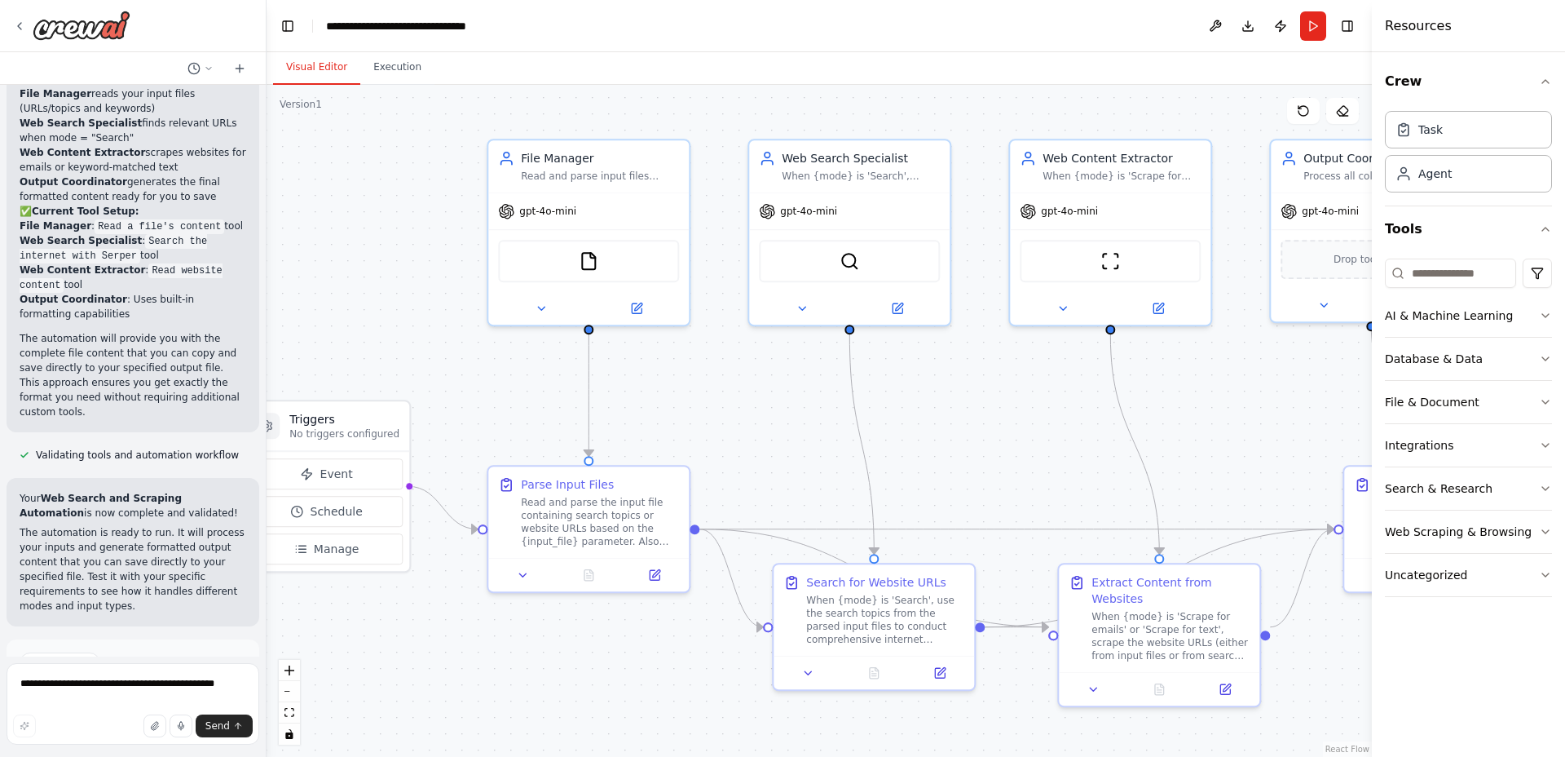
drag, startPoint x: 1035, startPoint y: 399, endPoint x: 1230, endPoint y: 410, distance: 196.0
click at [1230, 410] on div ".deletable-edge-delete-btn { width: 20px; height: 20px; border: 0px solid #ffff…" at bounding box center [820, 421] width 1106 height 672
click at [1254, 22] on button "Download" at bounding box center [1248, 25] width 26 height 29
